Goal: Task Accomplishment & Management: Use online tool/utility

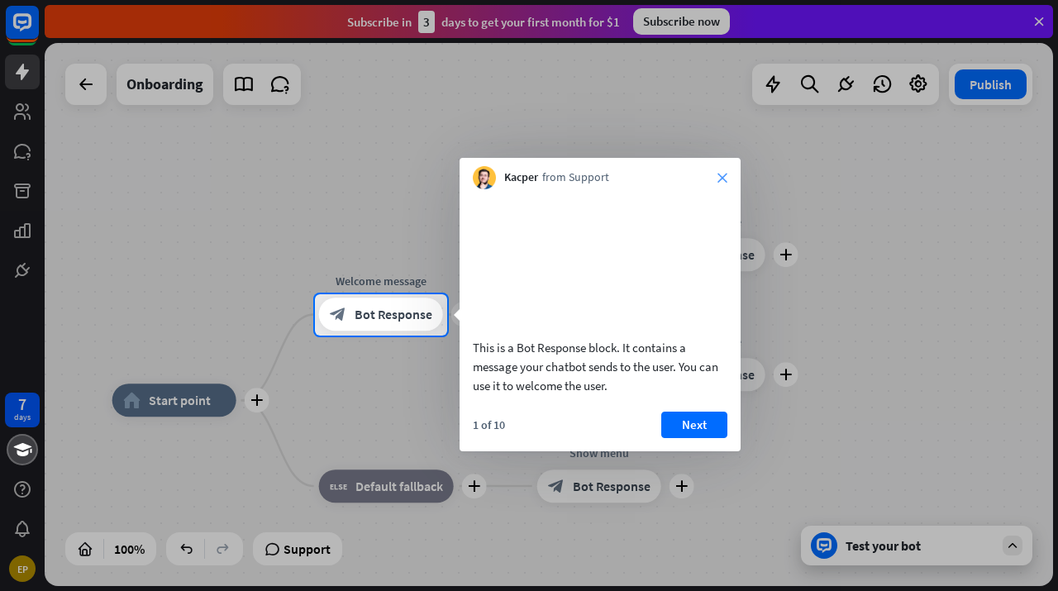
click at [723, 177] on icon "close" at bounding box center [723, 178] width 10 height 10
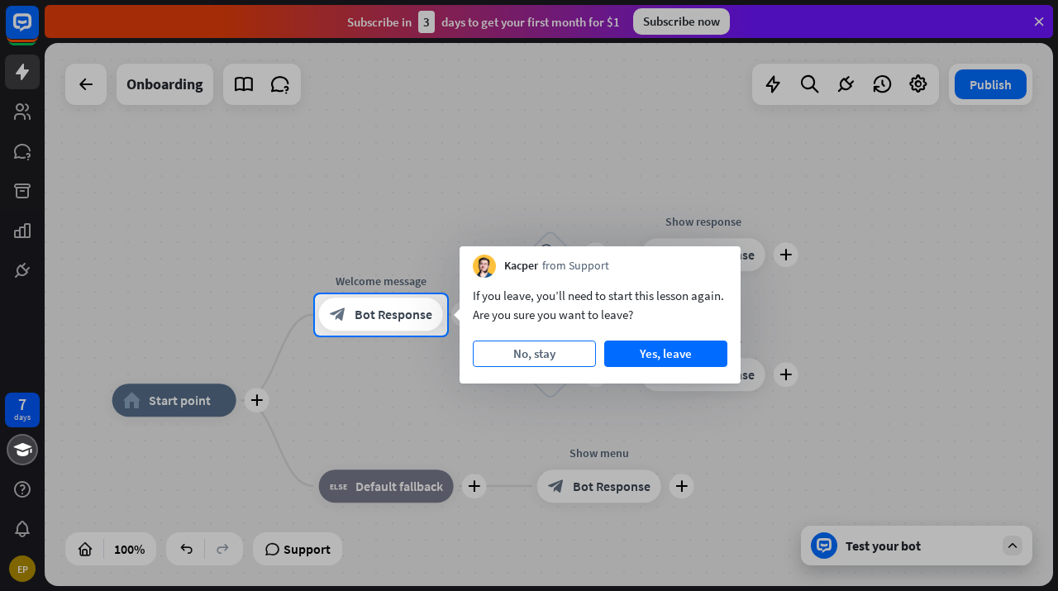
click at [545, 358] on button "No, stay" at bounding box center [534, 354] width 123 height 26
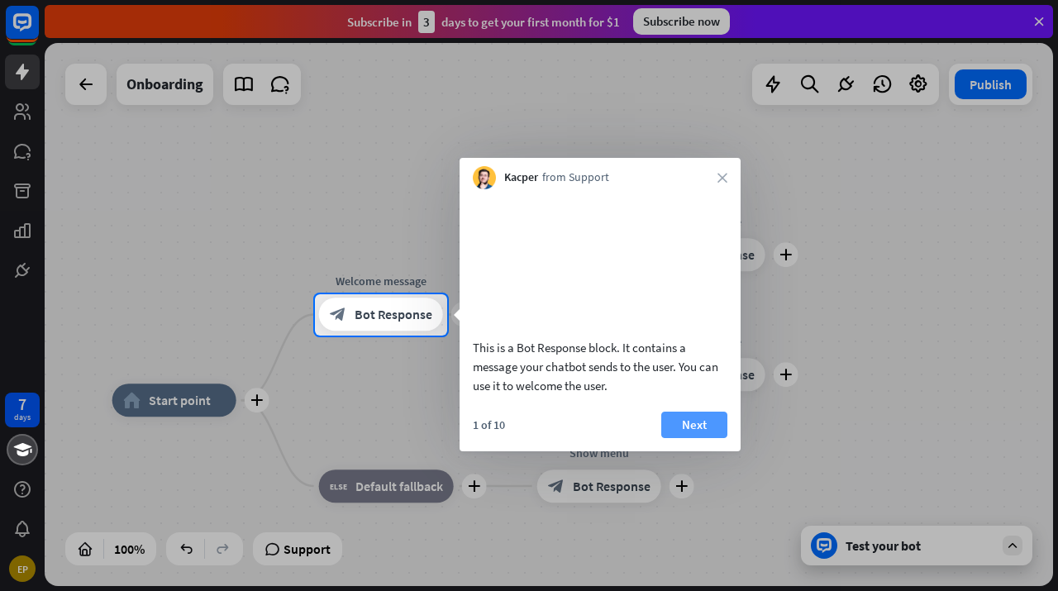
click at [694, 437] on button "Next" at bounding box center [694, 425] width 66 height 26
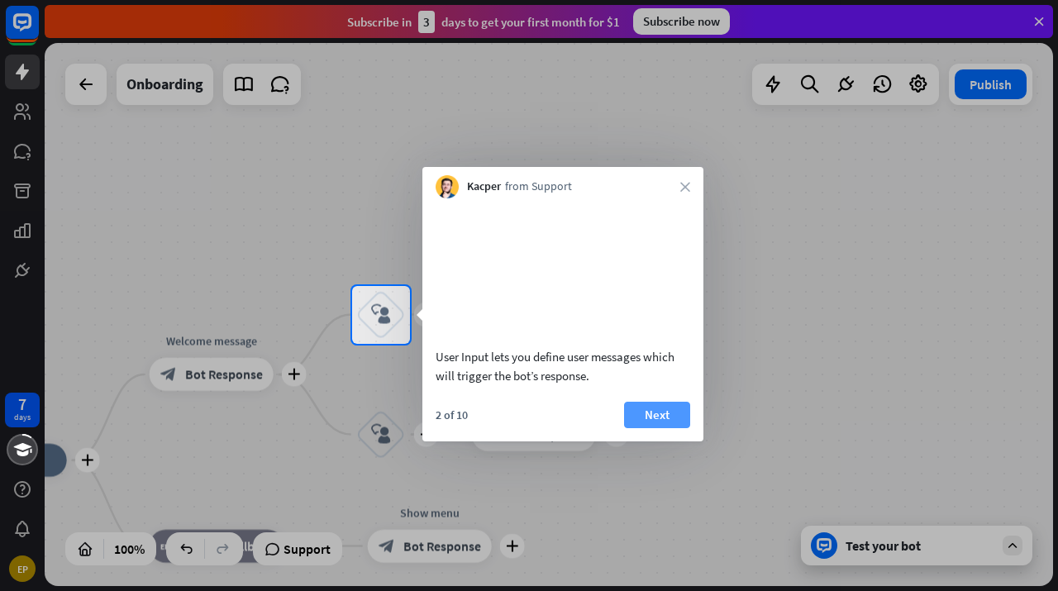
click at [661, 428] on button "Next" at bounding box center [657, 415] width 66 height 26
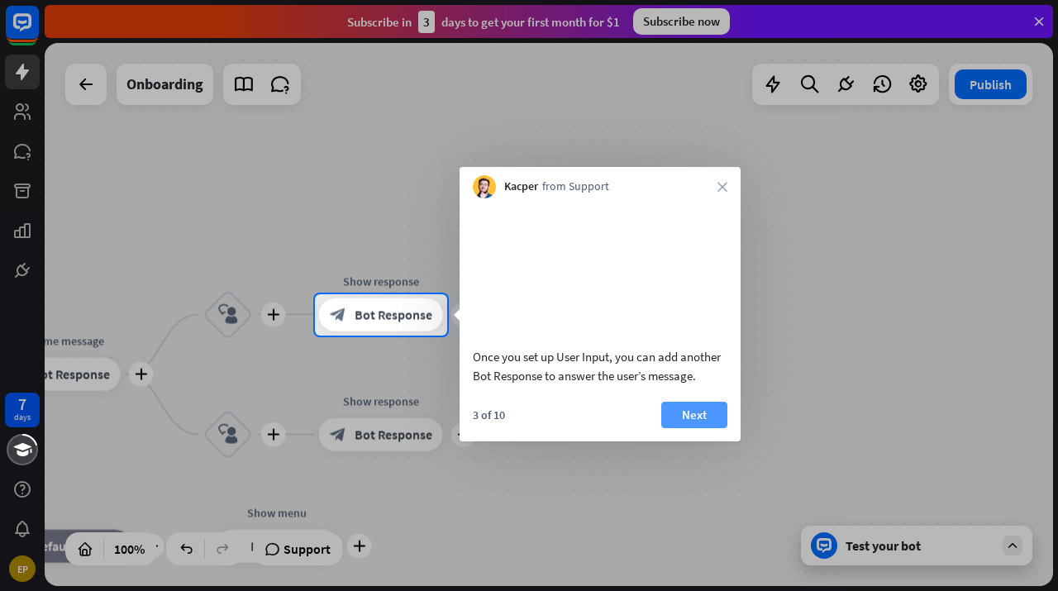
click at [672, 428] on button "Next" at bounding box center [694, 415] width 66 height 26
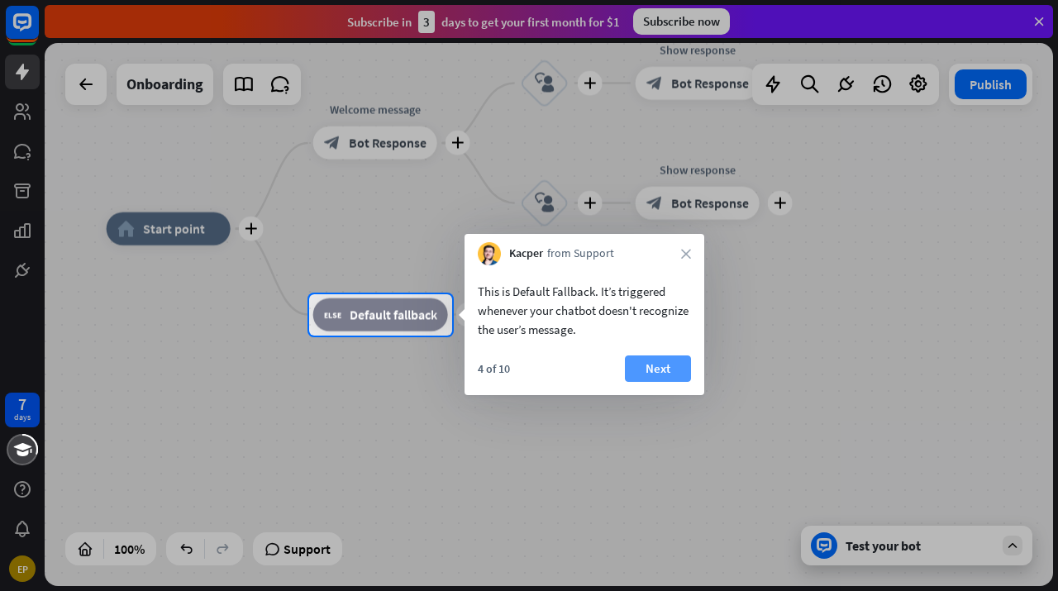
click at [644, 369] on button "Next" at bounding box center [658, 369] width 66 height 26
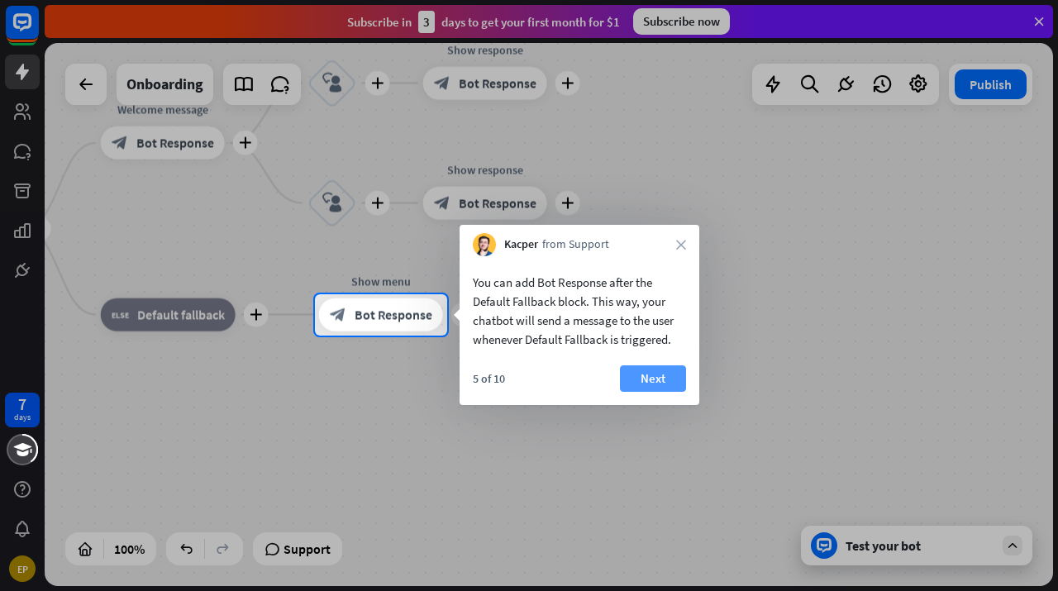
click at [648, 370] on button "Next" at bounding box center [653, 378] width 66 height 26
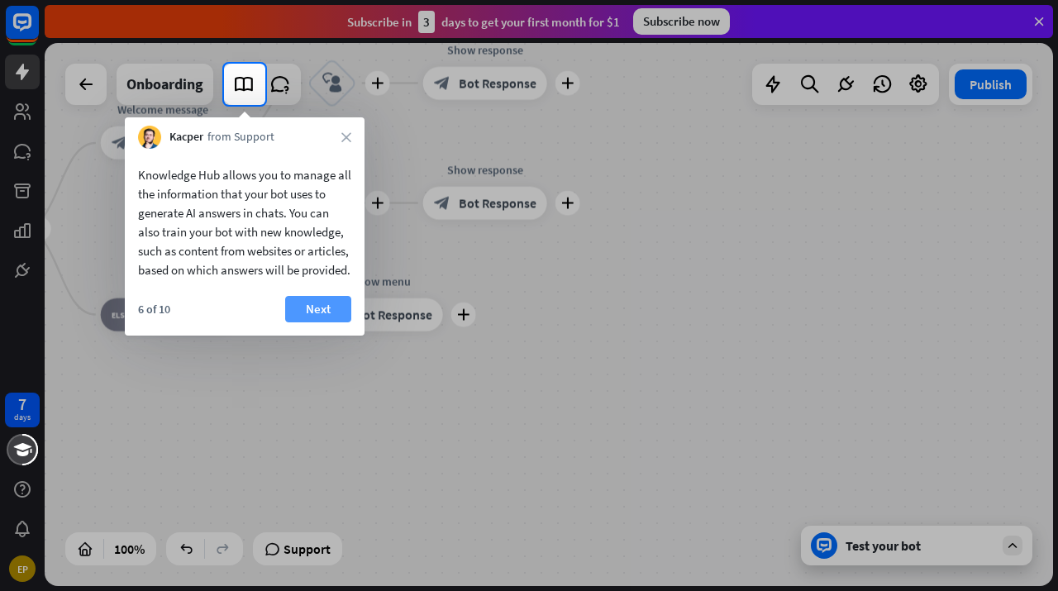
click at [317, 322] on button "Next" at bounding box center [318, 309] width 66 height 26
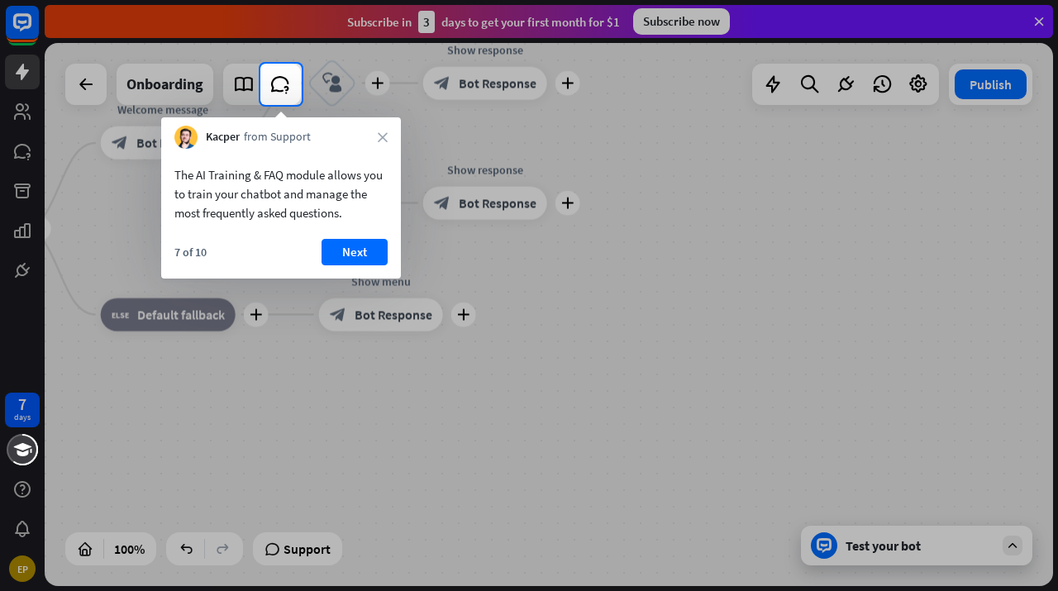
click at [362, 273] on div "7 of 10 Next" at bounding box center [281, 259] width 240 height 40
click at [359, 246] on button "Next" at bounding box center [355, 252] width 66 height 26
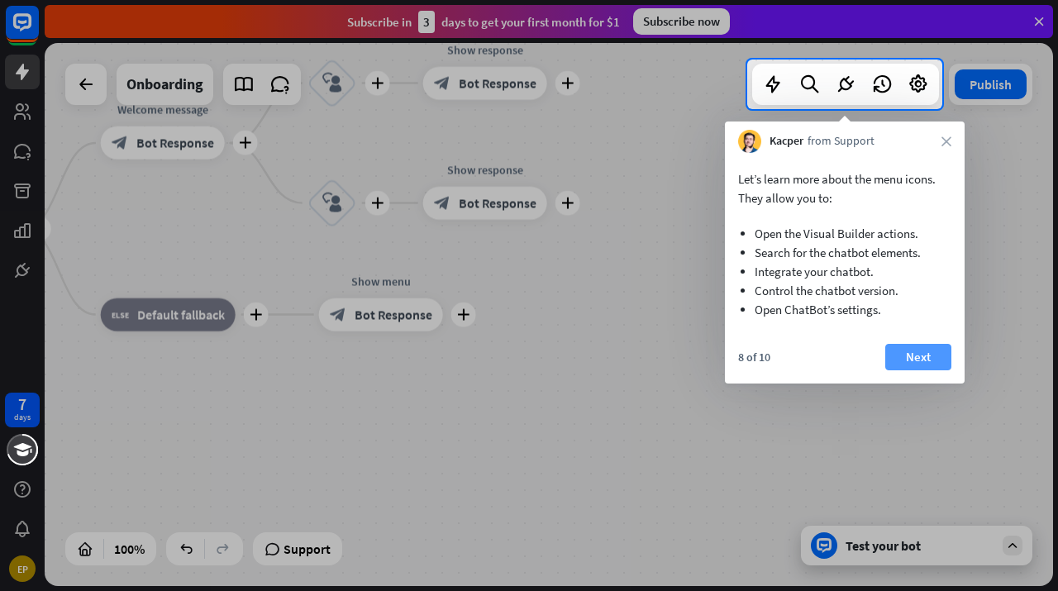
click at [931, 354] on button "Next" at bounding box center [918, 357] width 66 height 26
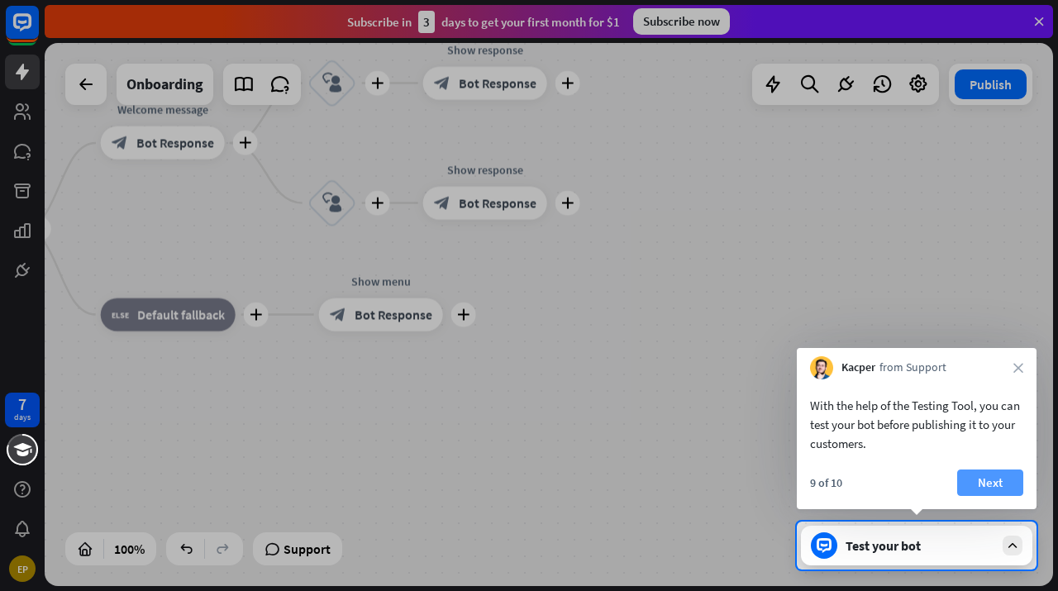
click at [984, 487] on button "Next" at bounding box center [990, 483] width 66 height 26
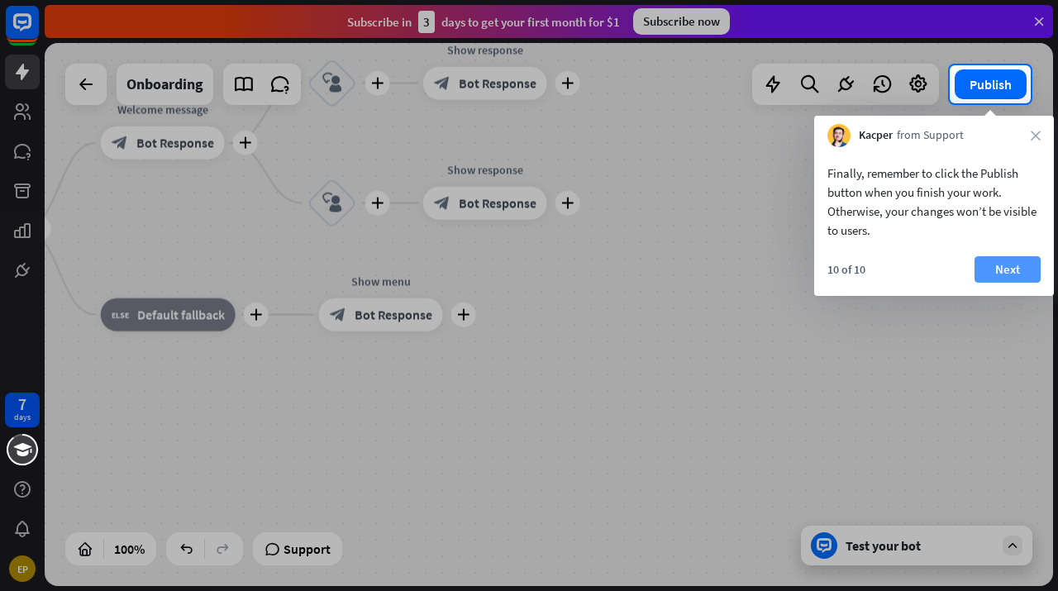
click at [1002, 267] on button "Next" at bounding box center [1008, 269] width 66 height 26
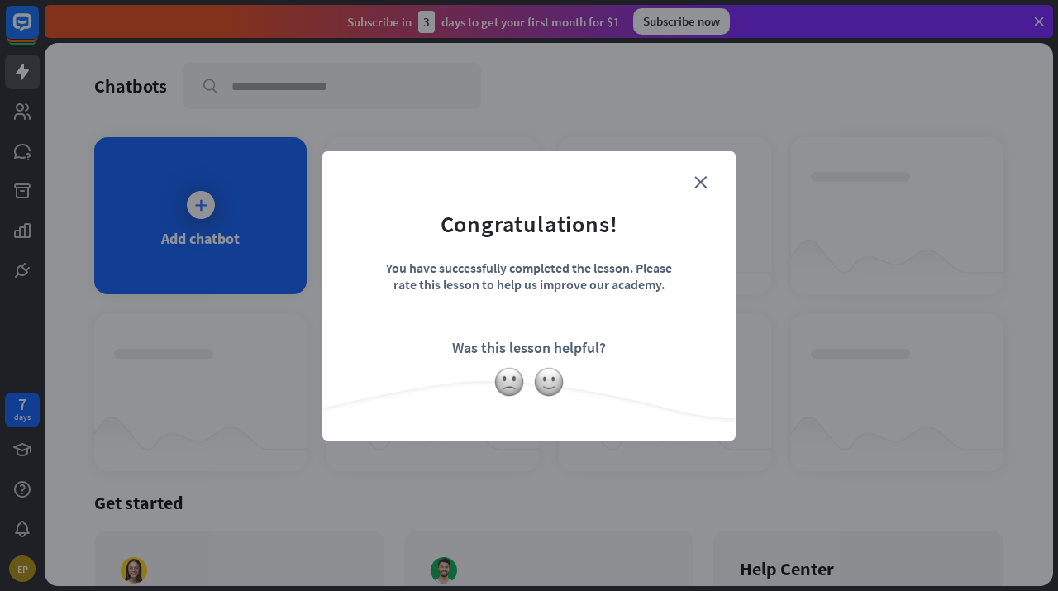
click at [713, 184] on form "Congratulations! You have successfully completed the lesson. Please rate this l…" at bounding box center [529, 271] width 372 height 198
click at [698, 180] on icon "close" at bounding box center [700, 182] width 12 height 12
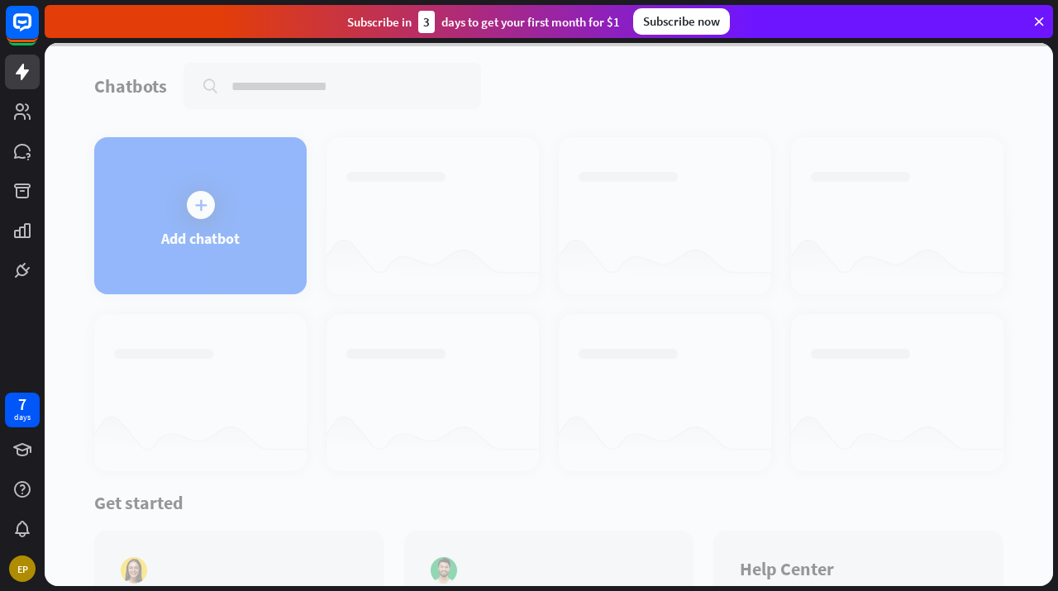
click at [245, 220] on div at bounding box center [549, 314] width 1009 height 543
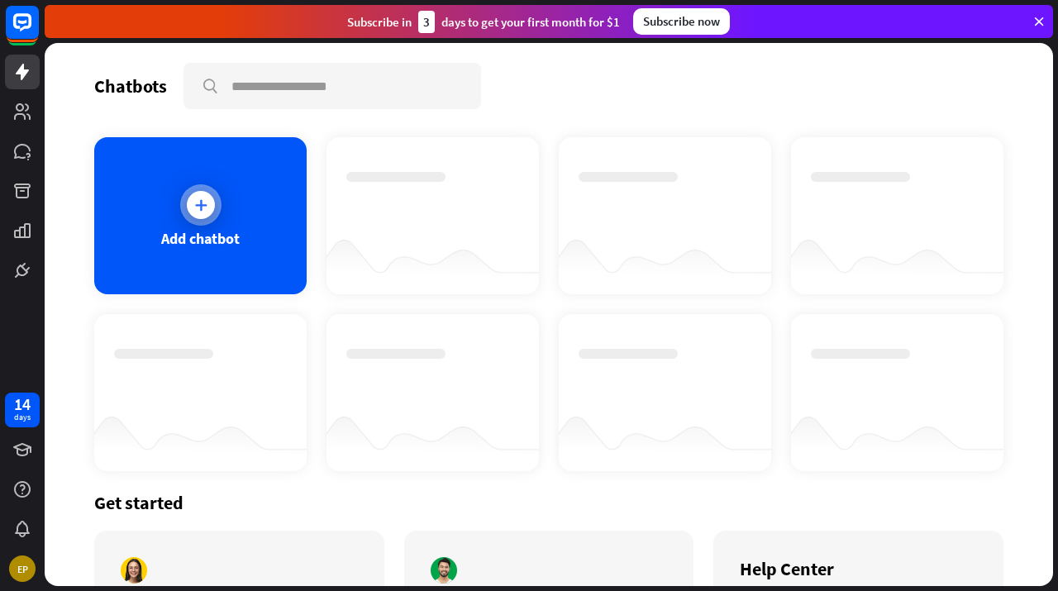
click at [187, 212] on div at bounding box center [200, 204] width 41 height 41
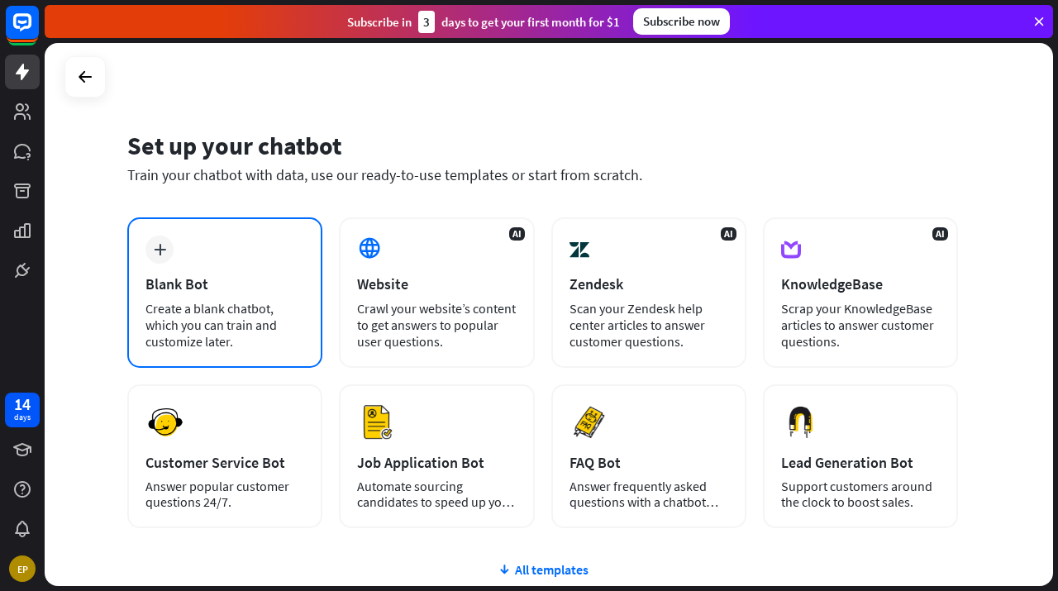
click at [304, 312] on div "Create a blank chatbot, which you can train and customize later." at bounding box center [225, 325] width 159 height 50
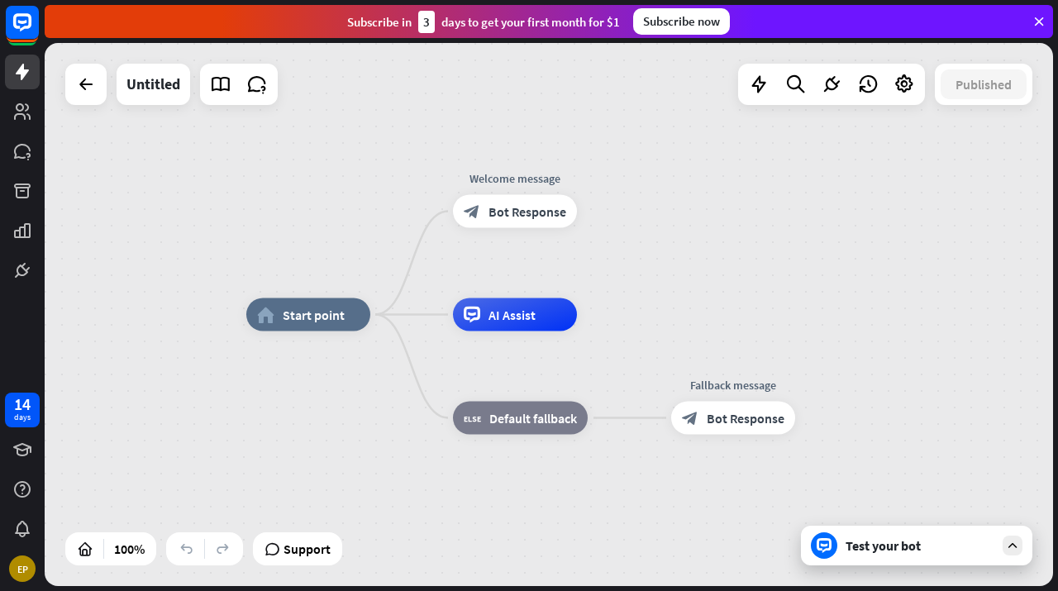
click at [895, 543] on div "Test your bot" at bounding box center [920, 545] width 149 height 17
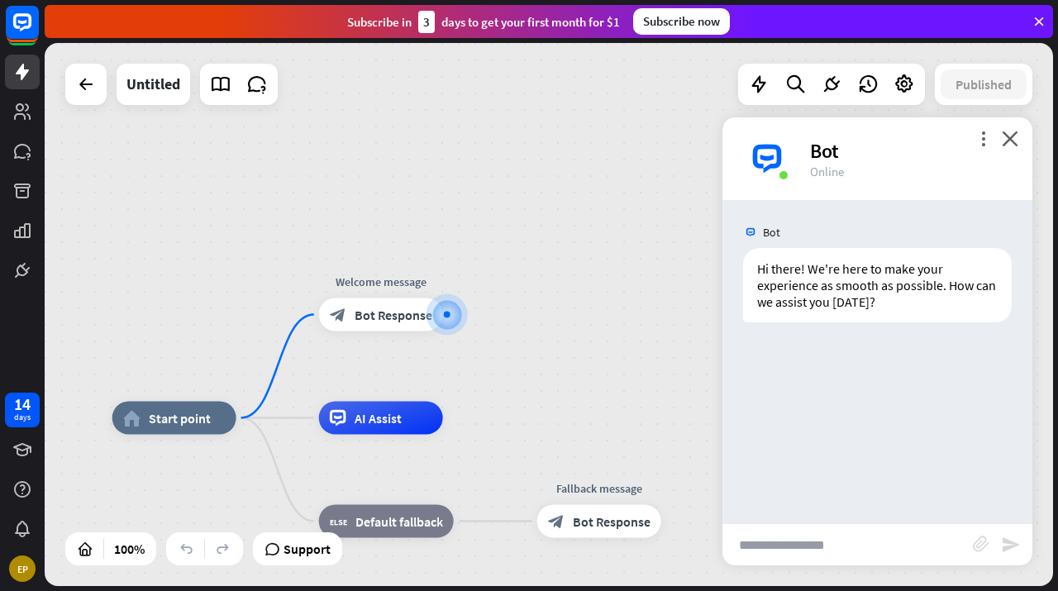
click at [837, 547] on input "text" at bounding box center [848, 544] width 251 height 41
type input "****"
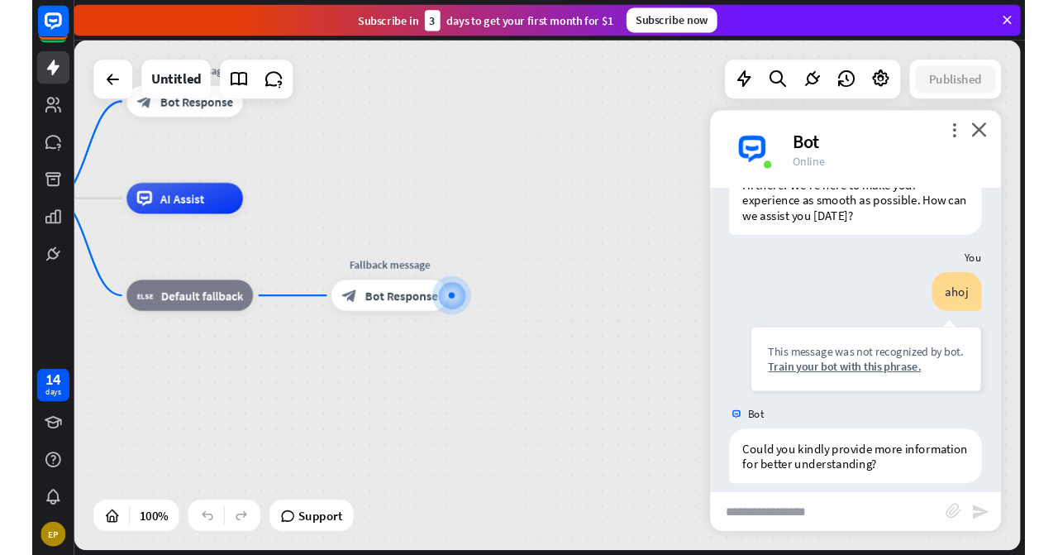
scroll to position [88, 0]
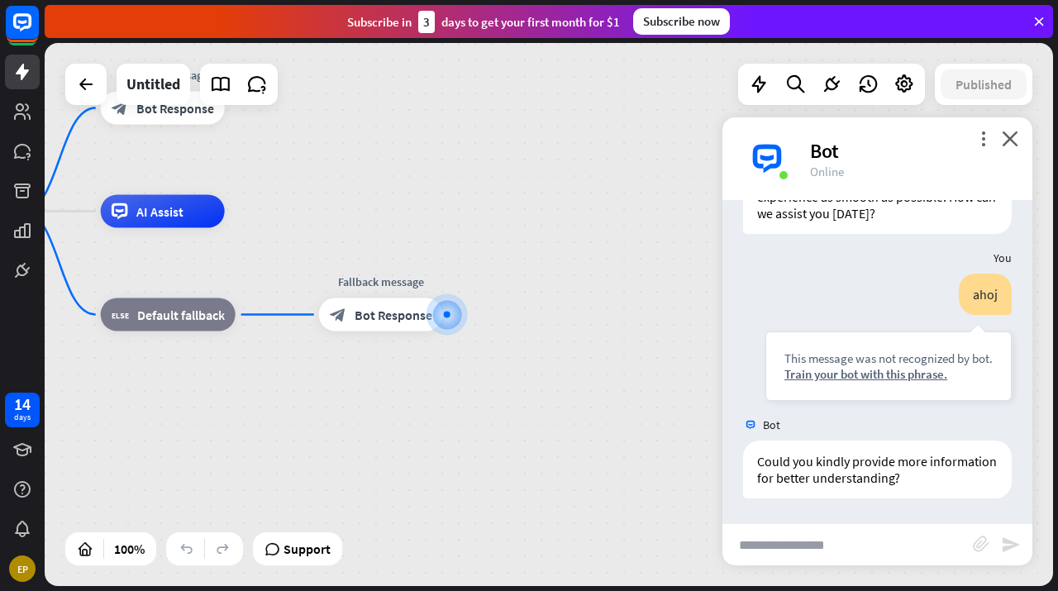
click at [785, 541] on input "text" at bounding box center [848, 544] width 251 height 41
